Goal: Answer question/provide support: Answer question/provide support

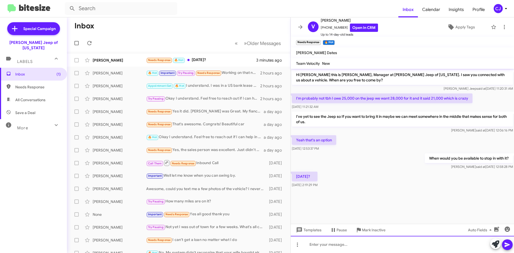
click at [327, 246] on div at bounding box center [402, 244] width 223 height 17
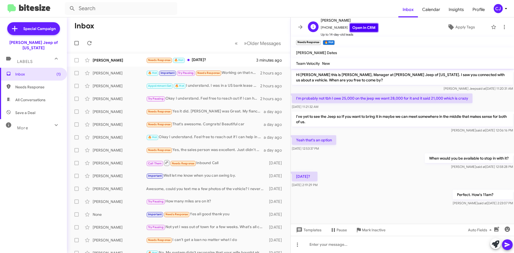
click at [354, 29] on link "Open in CRM" at bounding box center [364, 28] width 28 height 8
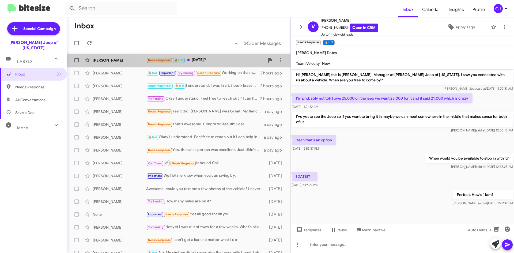
click at [232, 59] on div "Needs Response 🔥 Hot [DATE]?" at bounding box center [205, 60] width 119 height 6
